Goal: Information Seeking & Learning: Learn about a topic

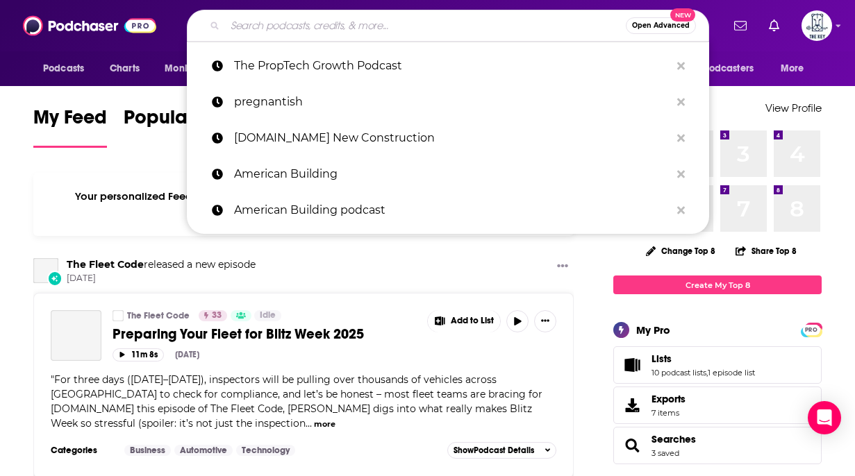
click at [414, 35] on input "Search podcasts, credits, & more..." at bounding box center [425, 26] width 401 height 22
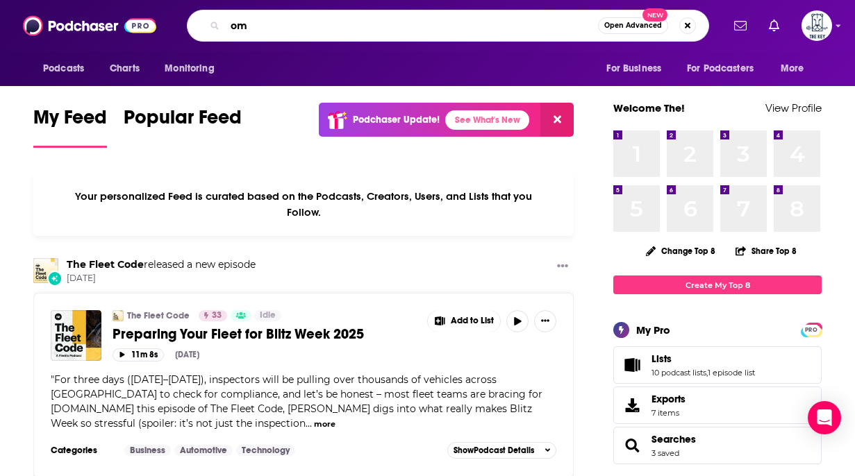
type input "o"
type input "impact with ease"
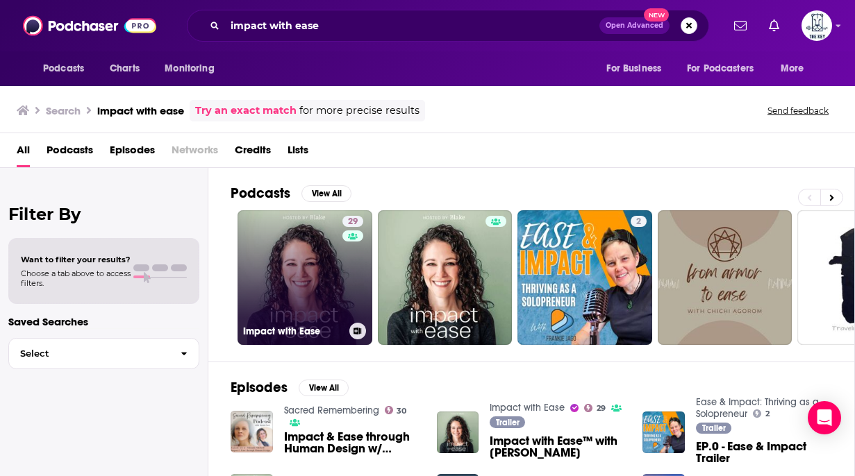
click at [317, 267] on link "29 Impact with Ease" at bounding box center [304, 277] width 135 height 135
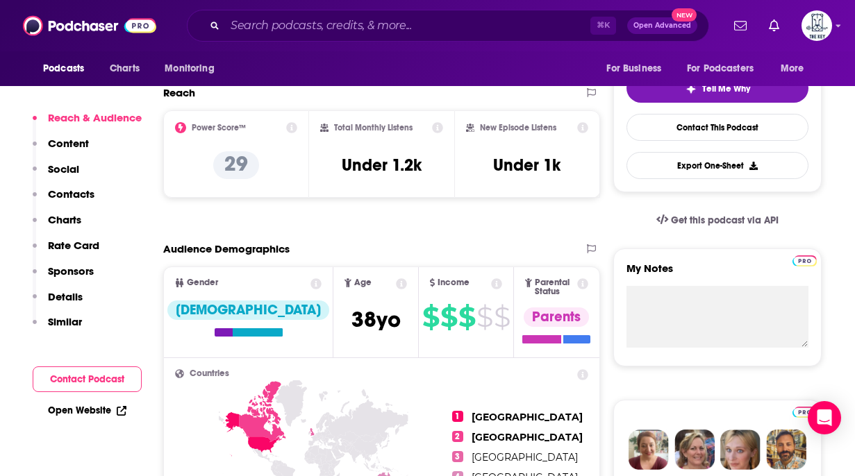
scroll to position [319, 0]
